Goal: Task Accomplishment & Management: Complete application form

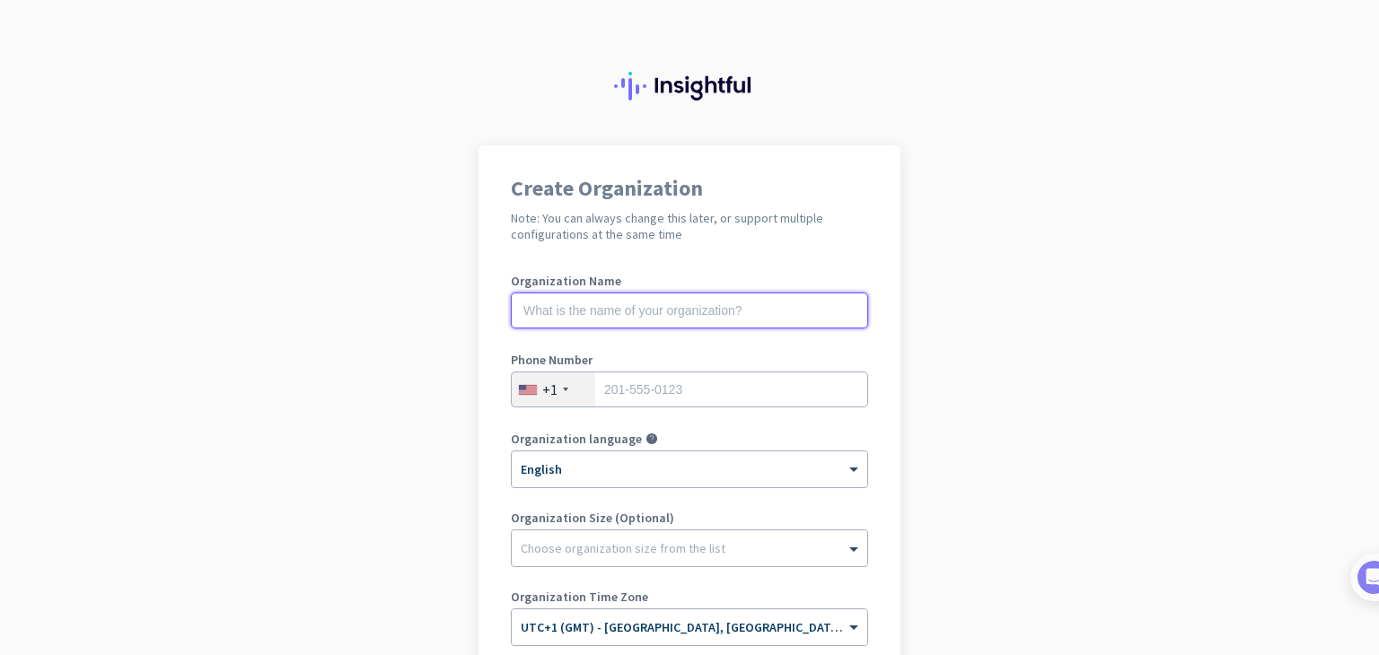
click at [588, 306] on input "text" at bounding box center [689, 311] width 357 height 36
type input "Mercor"
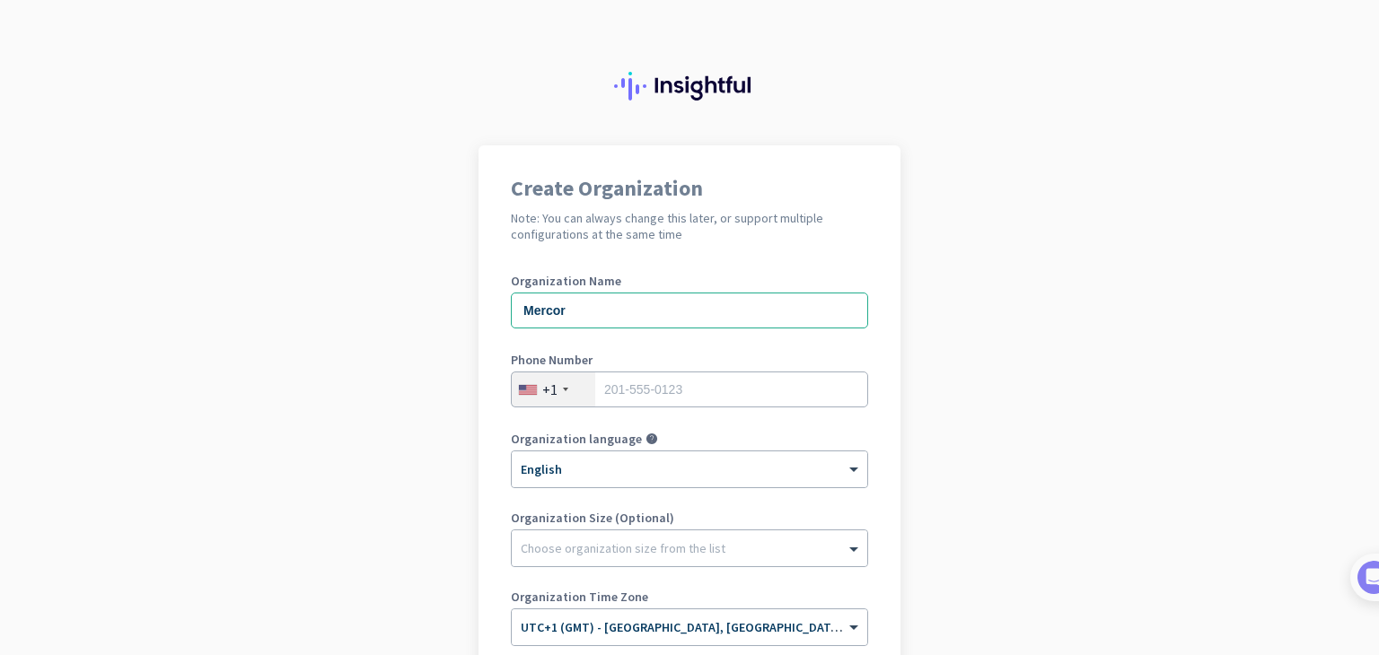
click at [554, 391] on div "+1" at bounding box center [553, 390] width 83 height 34
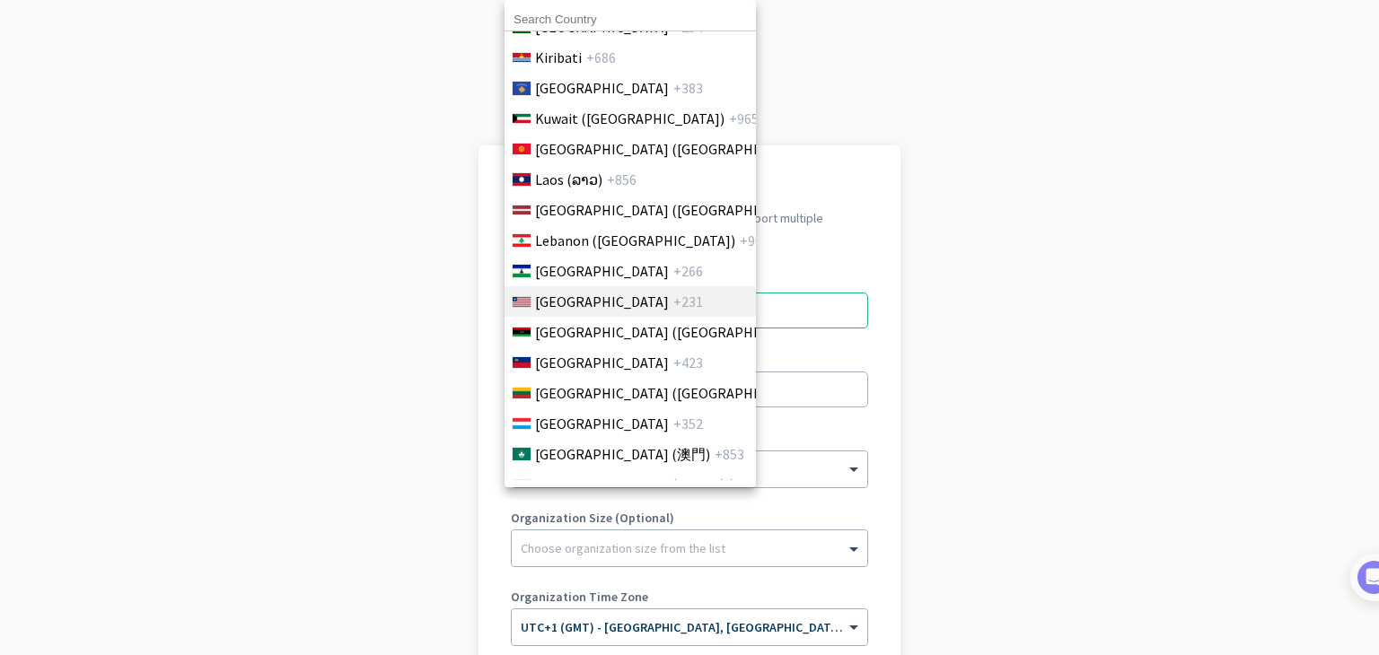
scroll to position [3411, 0]
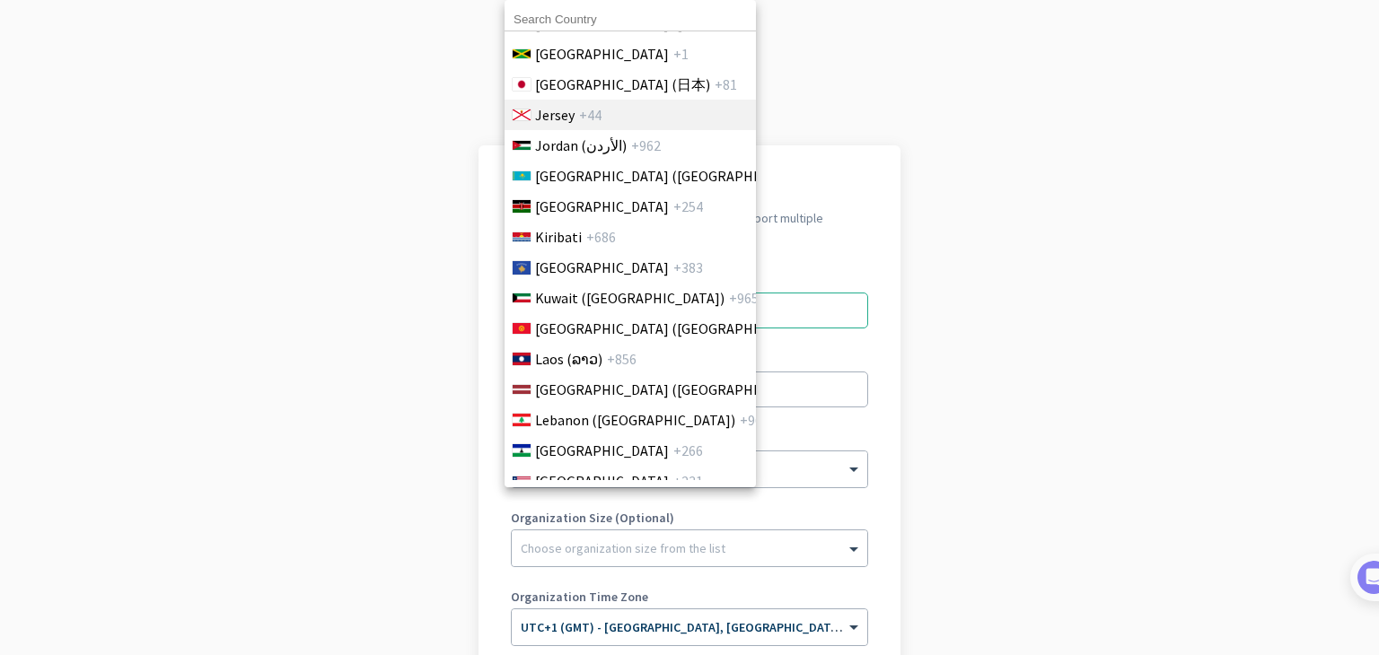
click at [625, 126] on li "Jersey +44" at bounding box center [630, 115] width 252 height 31
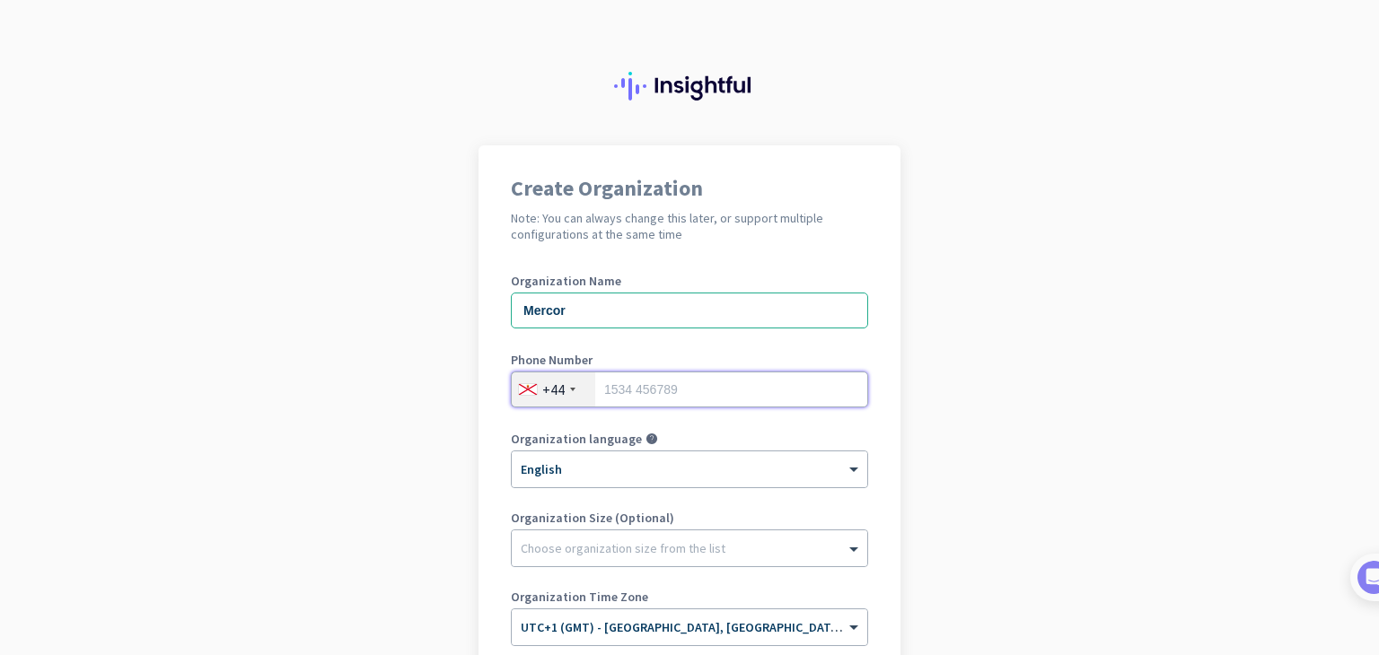
click at [636, 385] on input "tel" at bounding box center [689, 390] width 357 height 36
type input "07829961282"
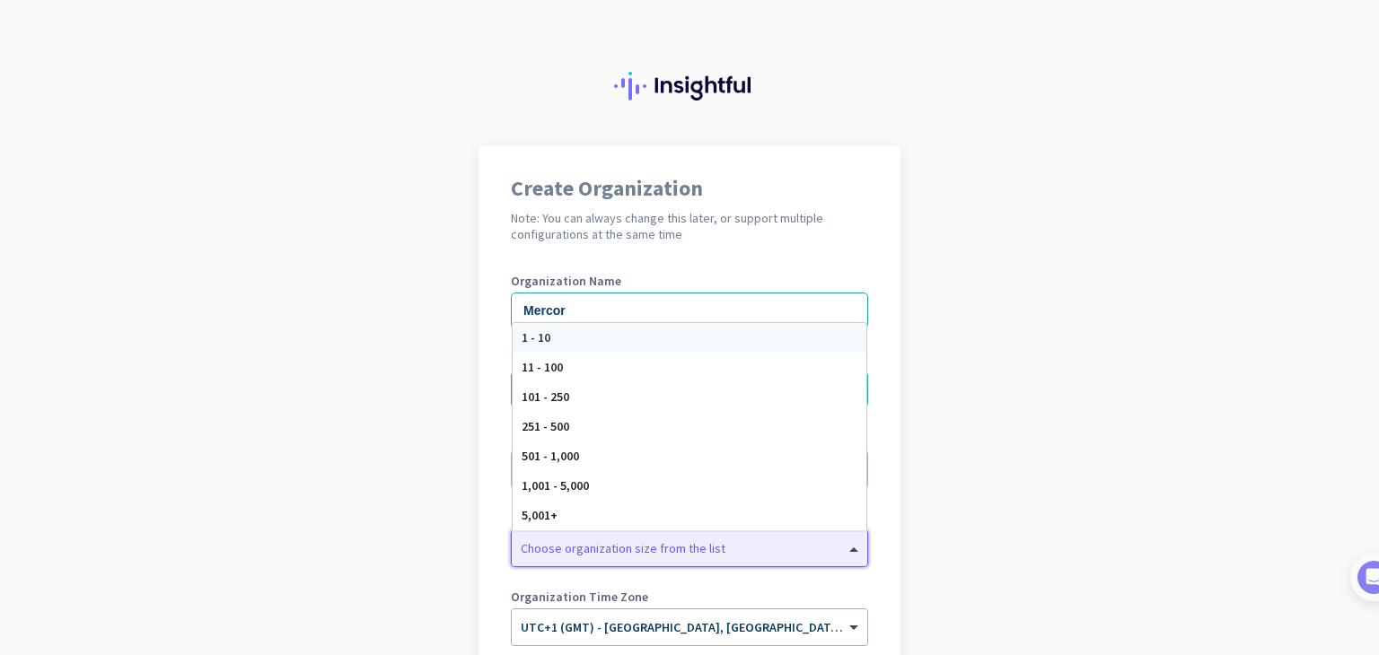
click at [586, 554] on div "Choose organization size from the list" at bounding box center [623, 548] width 205 height 16
click at [584, 349] on div "1 - 10" at bounding box center [690, 338] width 354 height 30
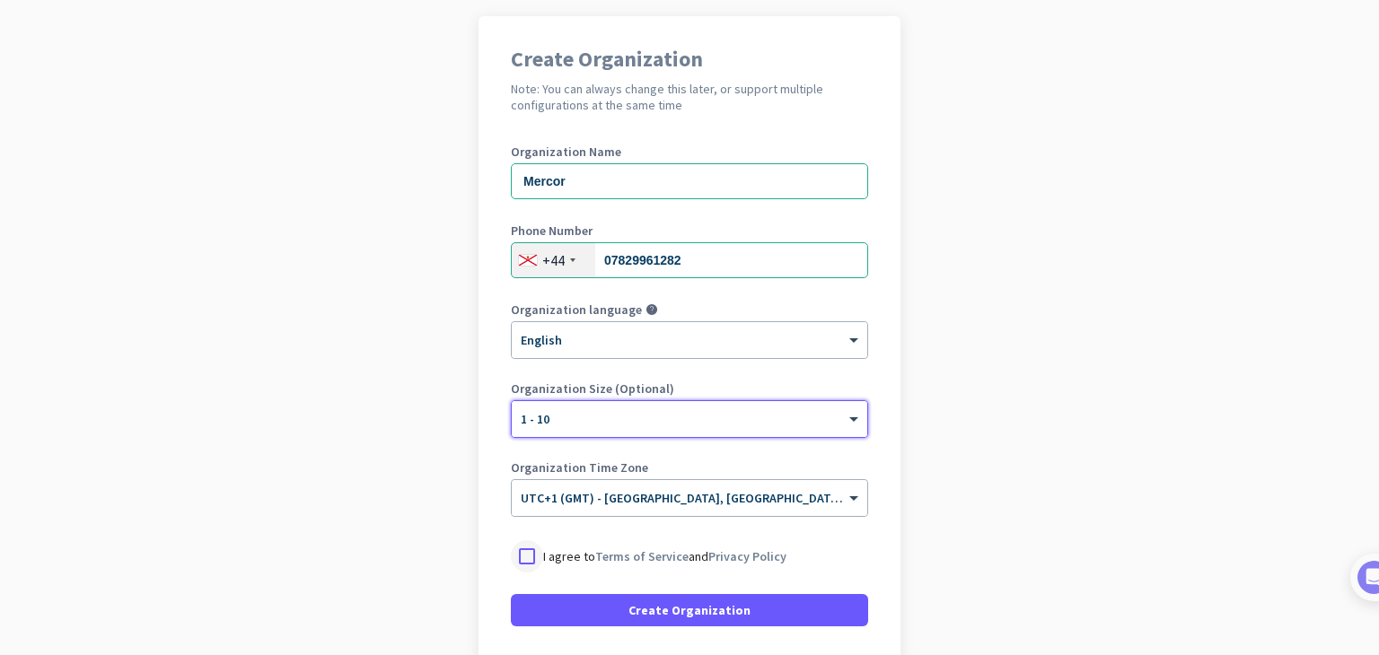
scroll to position [268, 0]
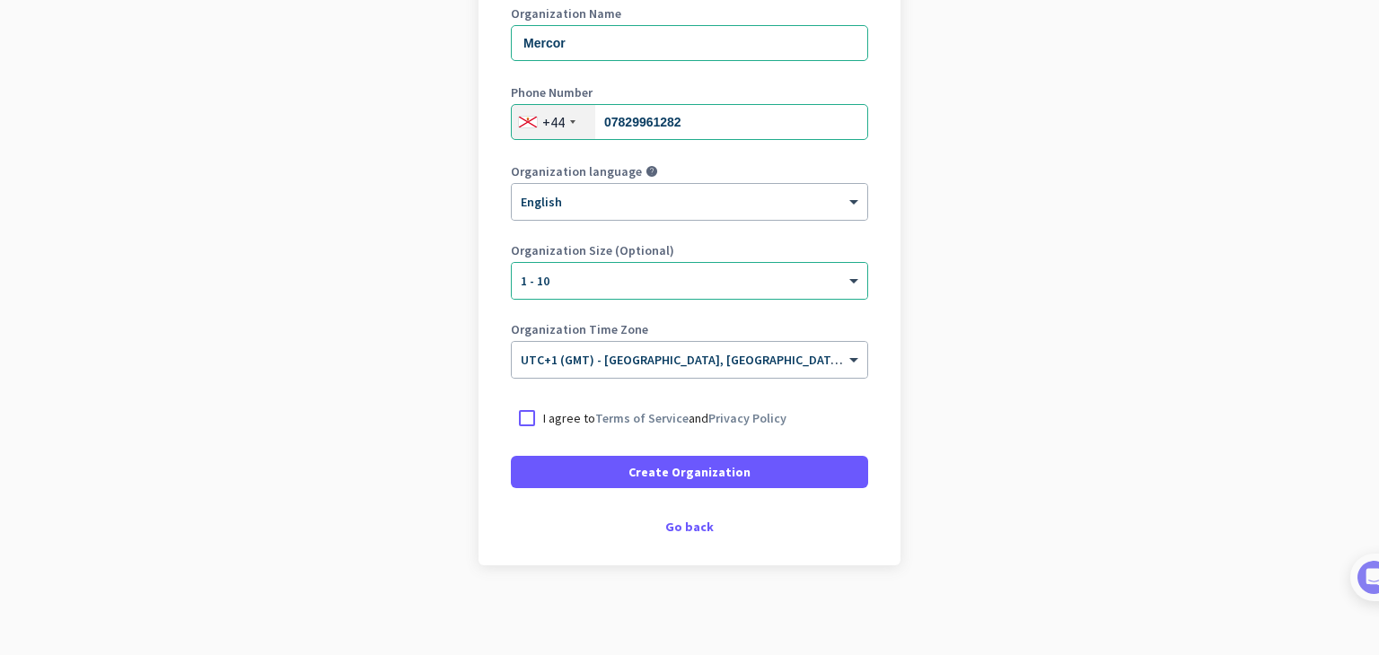
click at [543, 425] on p "I agree to Terms of Service and Privacy Policy" at bounding box center [664, 418] width 243 height 18
click at [0, 0] on input "I agree to Terms of Service and Privacy Policy" at bounding box center [0, 0] width 0 height 0
click at [662, 493] on div "Create Organization Note: You can always change this later, or support multiple…" at bounding box center [689, 222] width 422 height 688
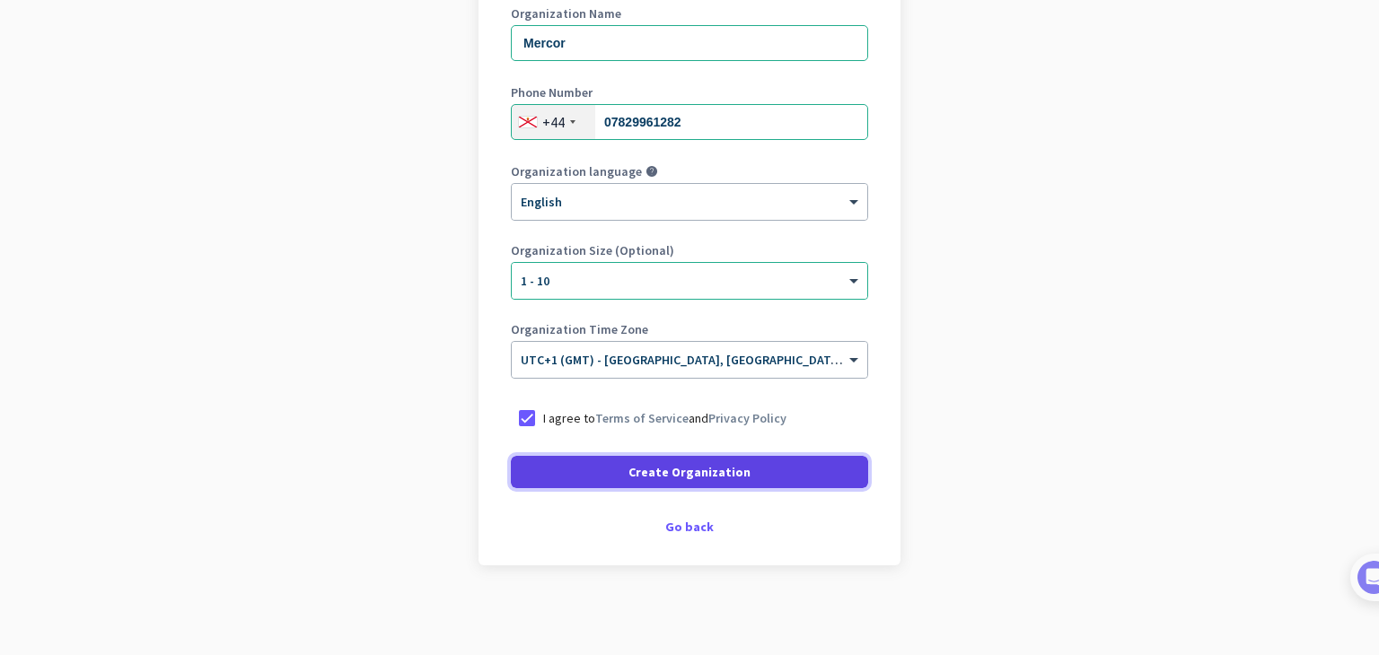
click at [671, 476] on span "Create Organization" at bounding box center [689, 472] width 122 height 18
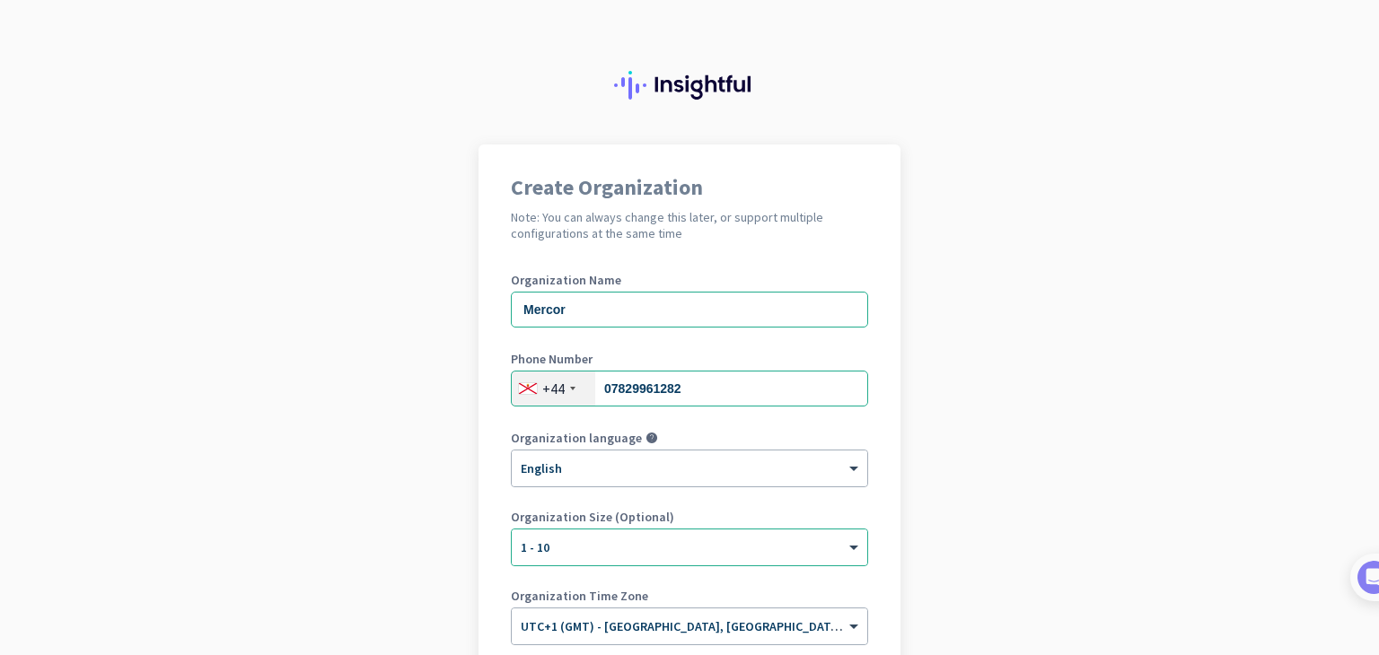
scroll to position [0, 0]
